Goal: Information Seeking & Learning: Find specific fact

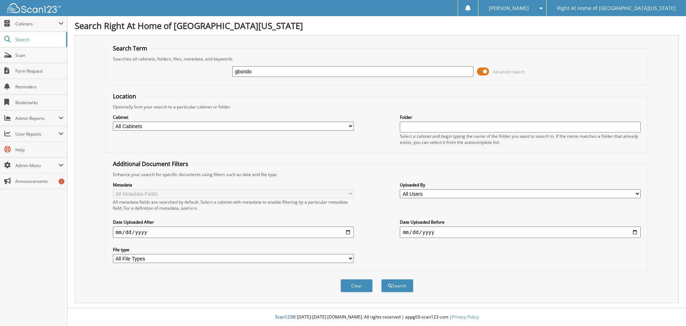
type input "gbondo"
click at [381, 279] on button "Search" at bounding box center [397, 285] width 32 height 13
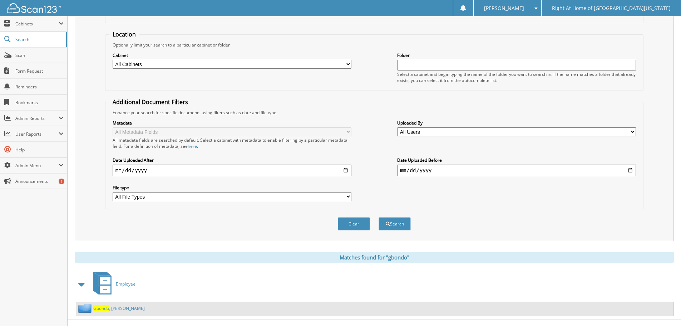
scroll to position [74, 0]
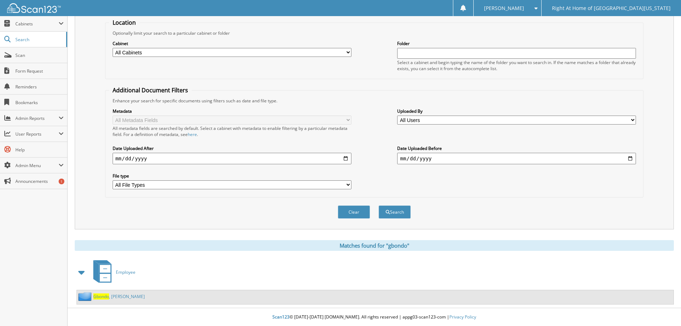
click at [119, 296] on link "[PERSON_NAME]" at bounding box center [118, 296] width 51 height 6
